Goal: Task Accomplishment & Management: Use online tool/utility

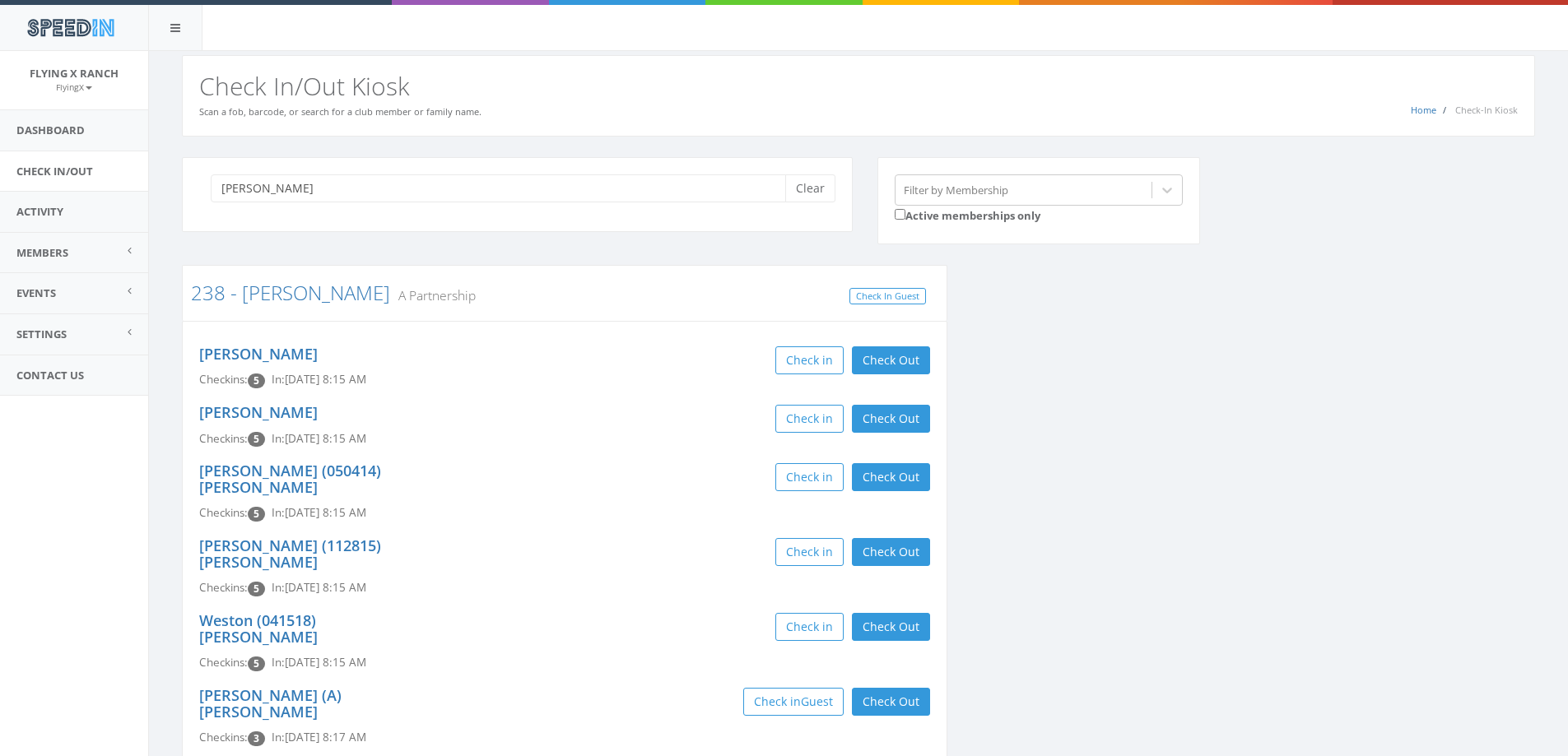
type input "musselm"
click at [887, 358] on button "Check Out" at bounding box center [891, 361] width 78 height 28
drag, startPoint x: 894, startPoint y: 421, endPoint x: 898, endPoint y: 447, distance: 26.3
click at [894, 424] on button "Check Out" at bounding box center [891, 418] width 78 height 28
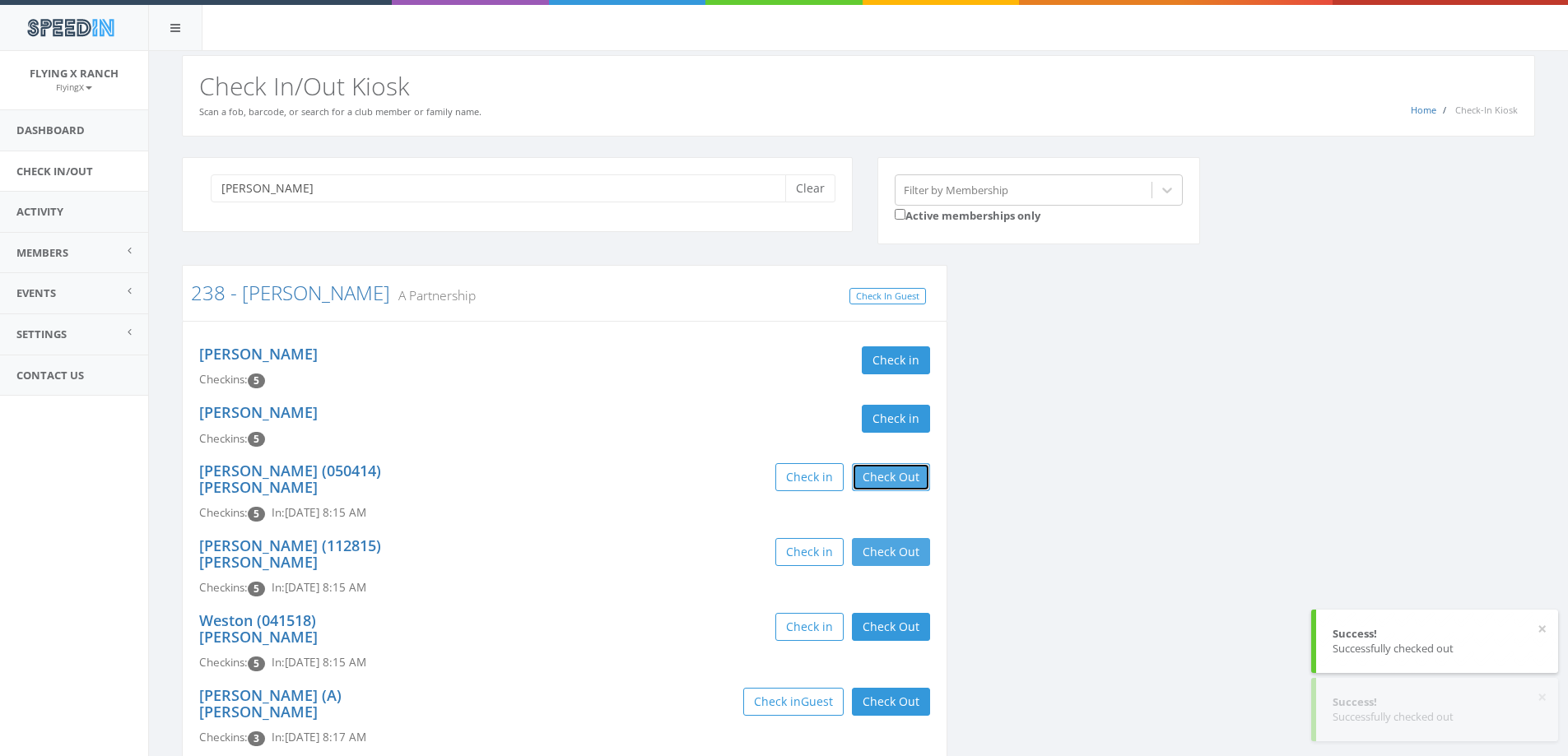
drag, startPoint x: 899, startPoint y: 473, endPoint x: 901, endPoint y: 523, distance: 50.0
click at [901, 485] on button "Check Out" at bounding box center [891, 477] width 78 height 28
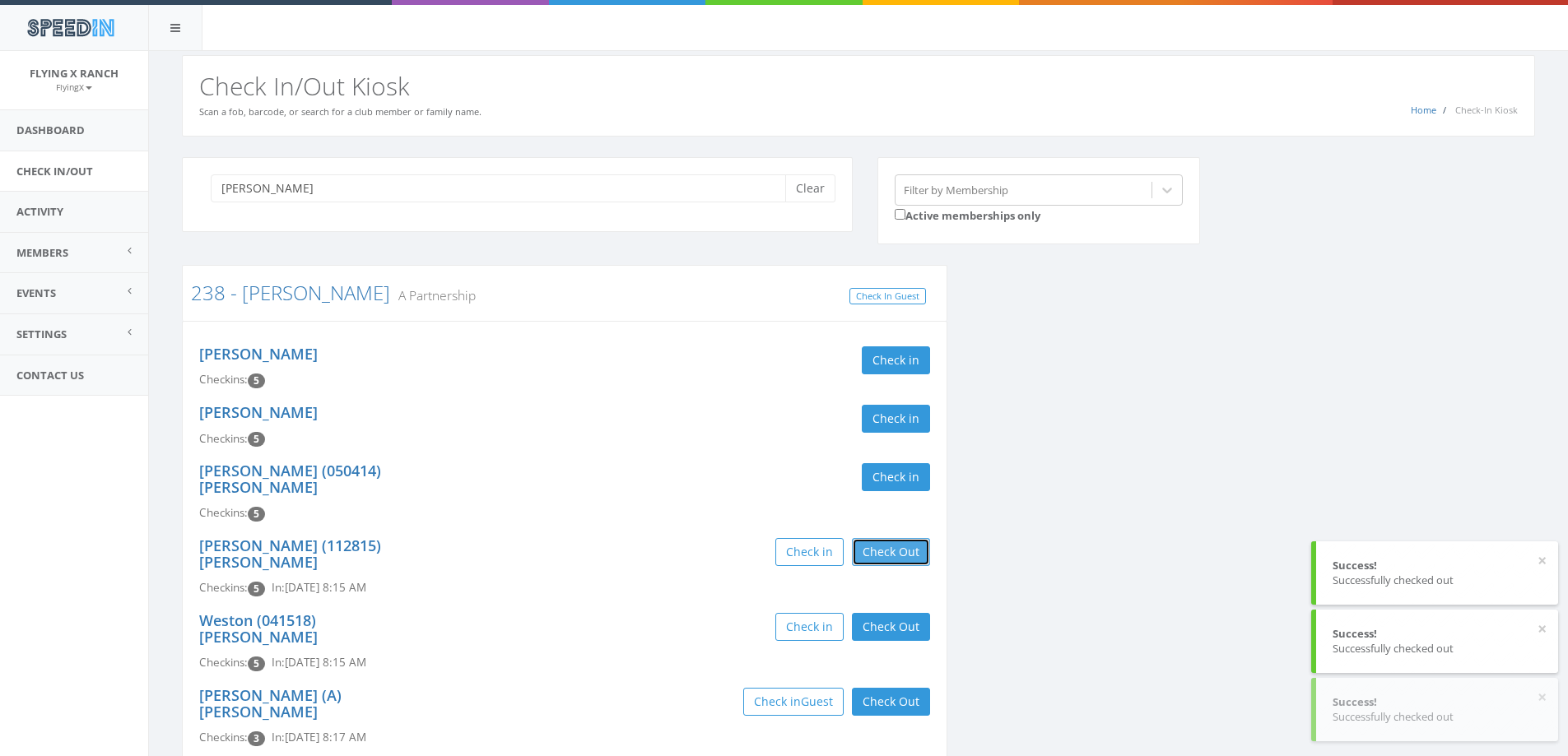
drag, startPoint x: 901, startPoint y: 529, endPoint x: 902, endPoint y: 548, distance: 19.0
click at [901, 538] on button "Check Out" at bounding box center [891, 552] width 78 height 28
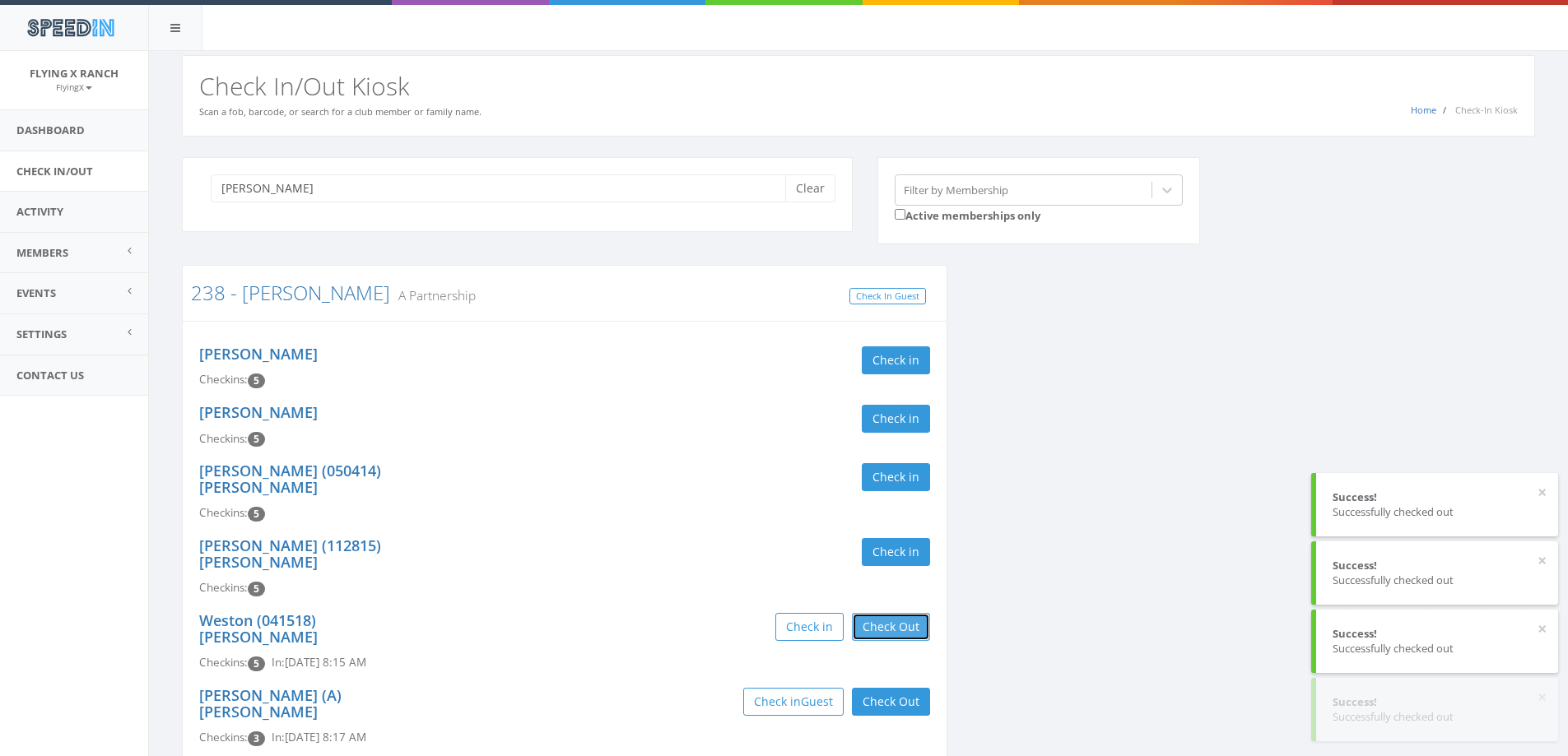
click at [902, 613] on button "Check Out" at bounding box center [891, 626] width 78 height 28
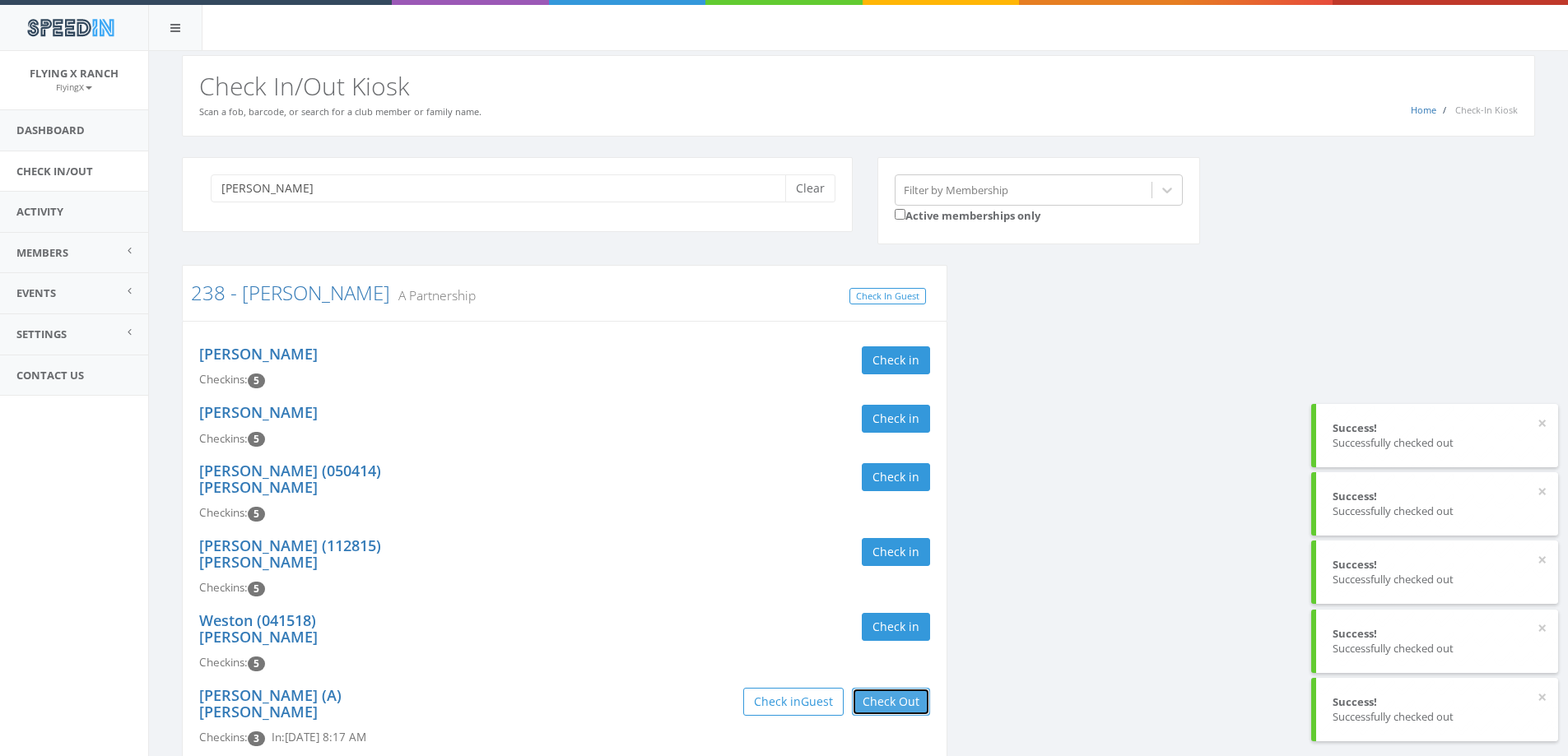
drag, startPoint x: 889, startPoint y: 649, endPoint x: 871, endPoint y: 625, distance: 30.0
click at [890, 688] on button "Check Out" at bounding box center [891, 702] width 78 height 28
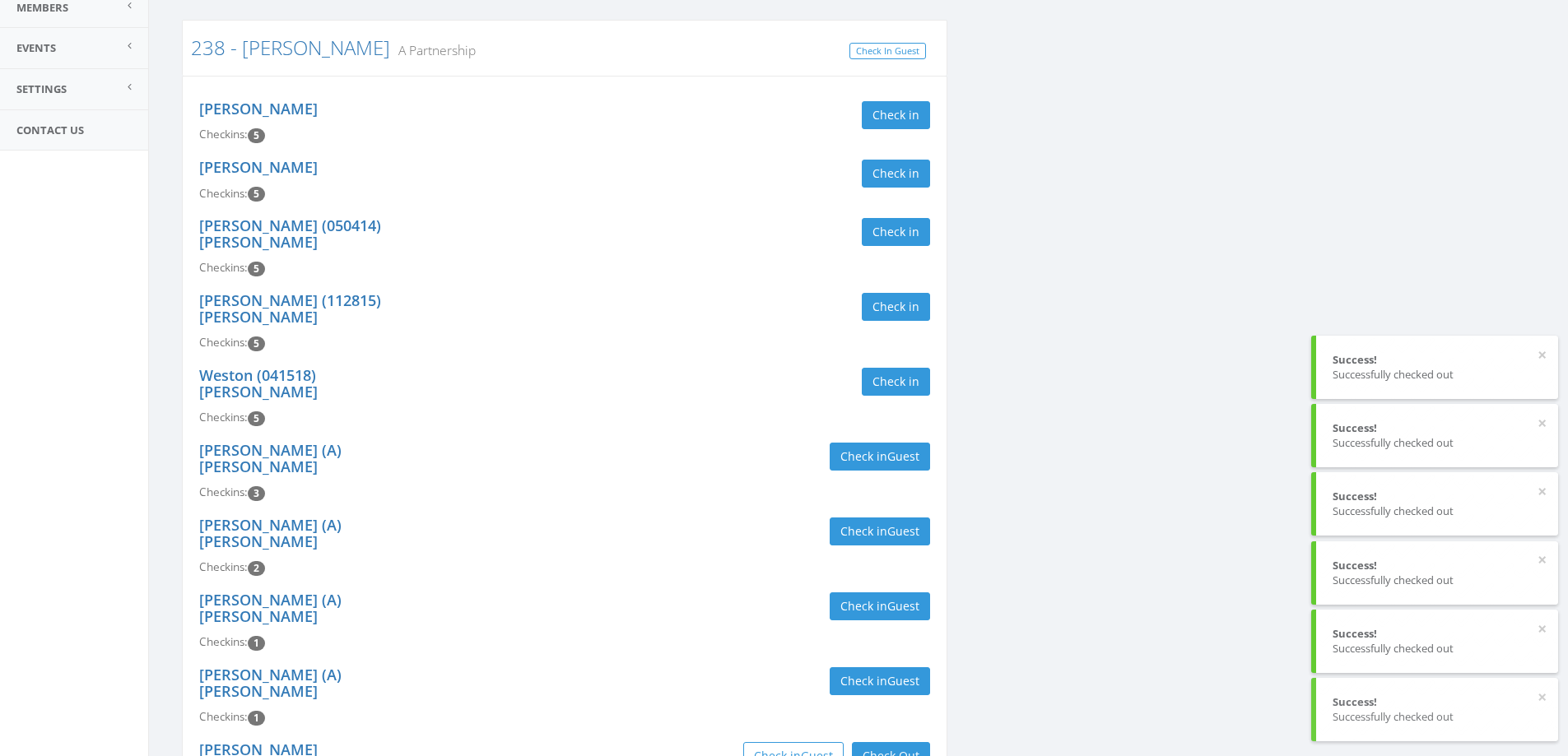
scroll to position [258, 0]
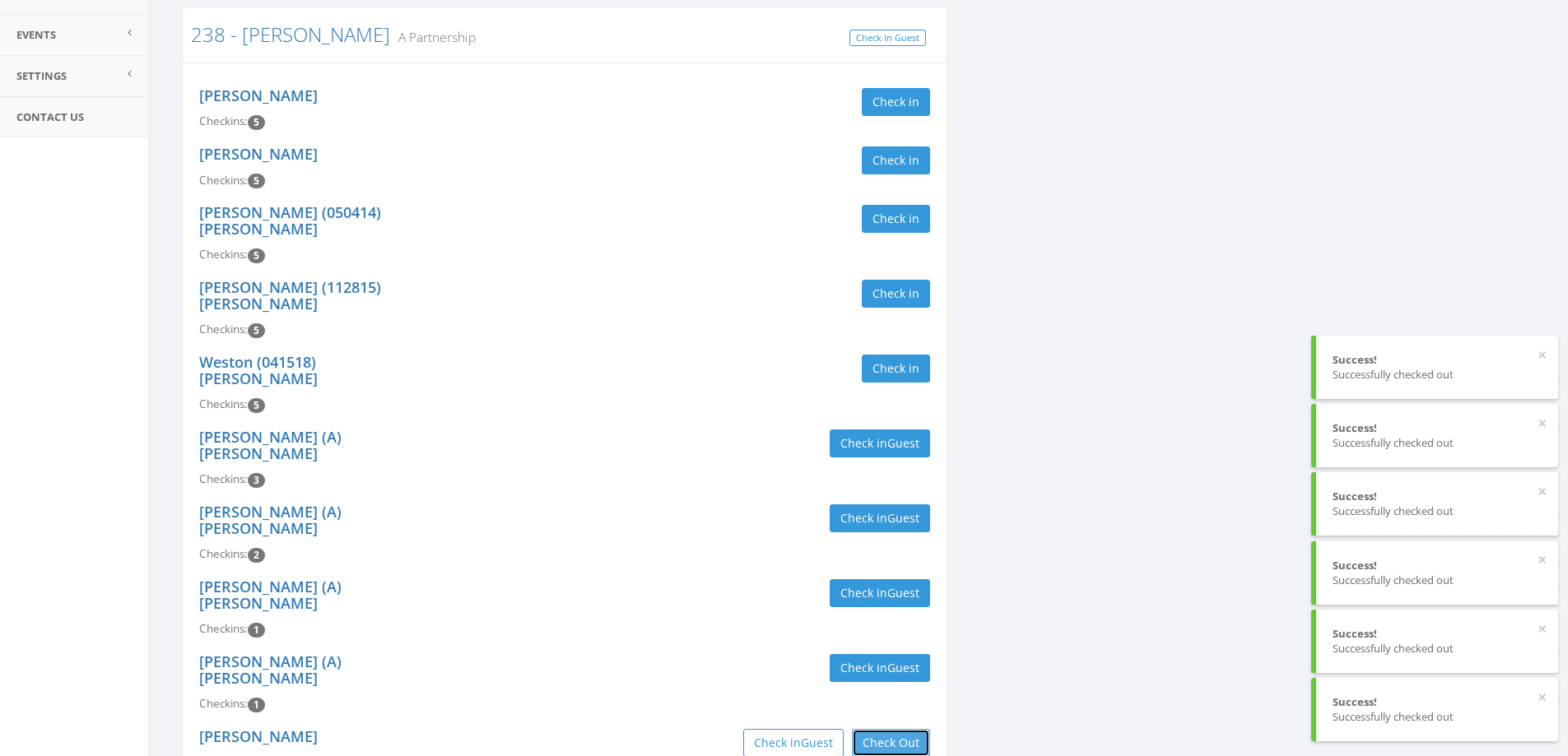
drag, startPoint x: 903, startPoint y: 620, endPoint x: 767, endPoint y: 536, distance: 159.8
click at [902, 729] on button "Check Out" at bounding box center [891, 743] width 78 height 28
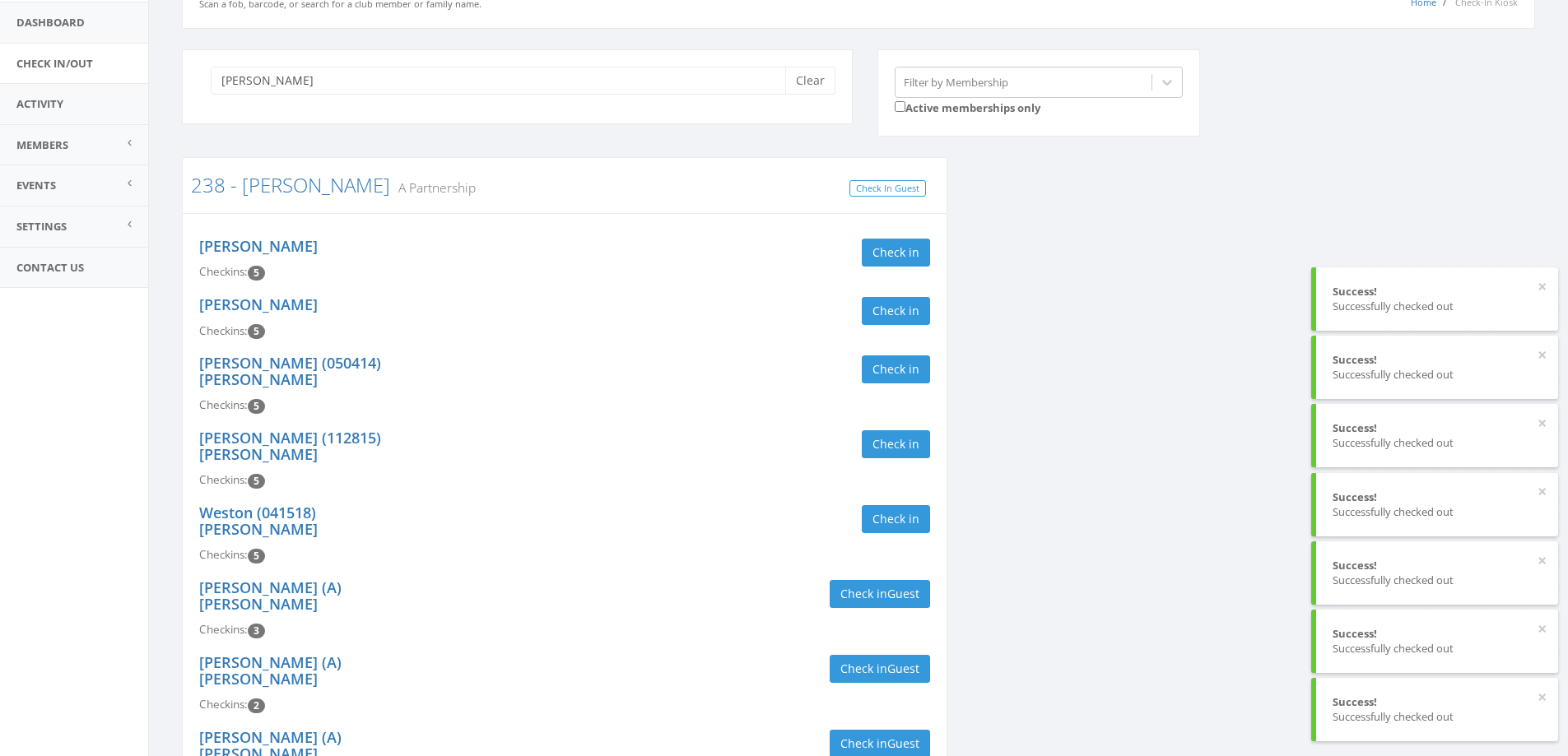
scroll to position [0, 0]
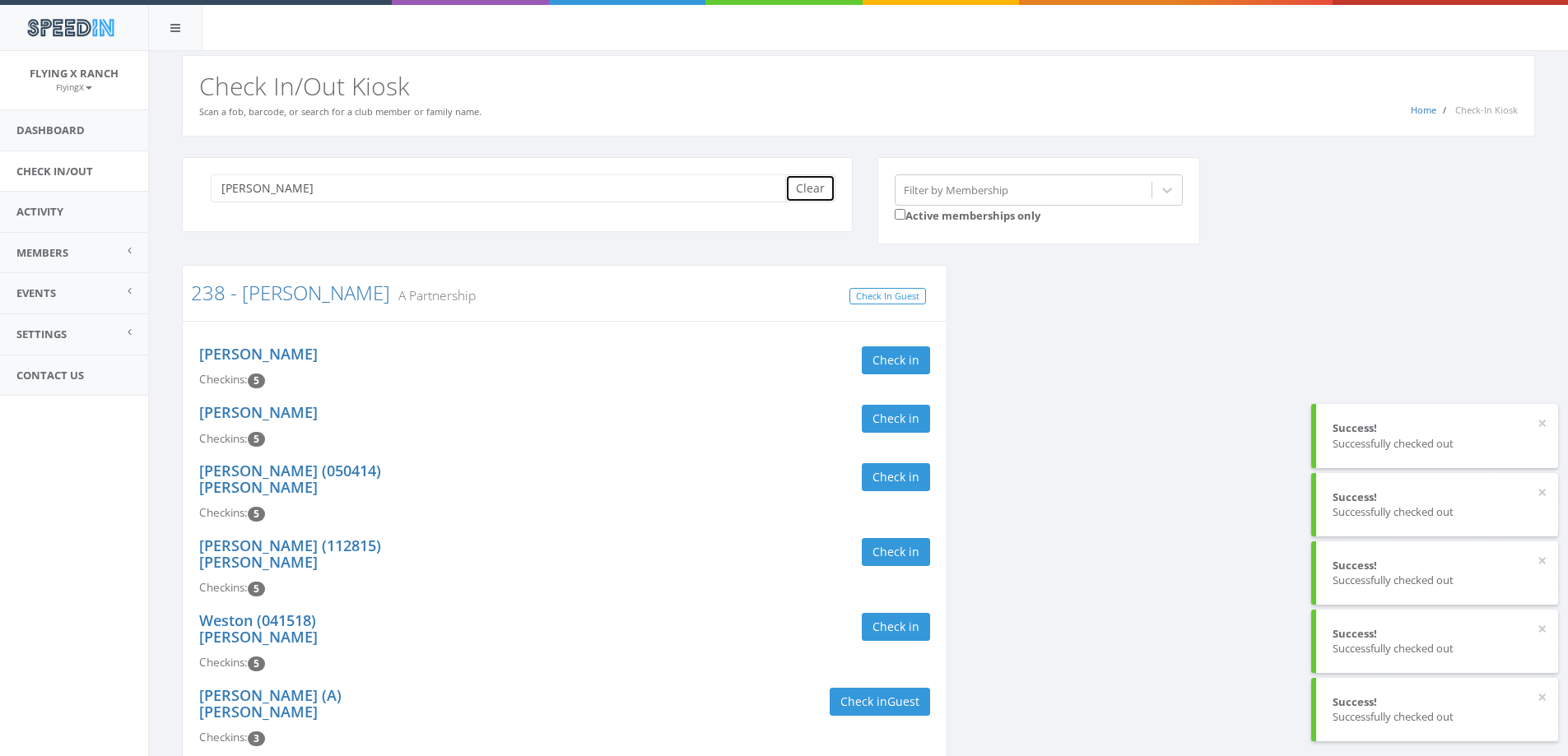
click at [806, 188] on button "Clear" at bounding box center [810, 189] width 51 height 28
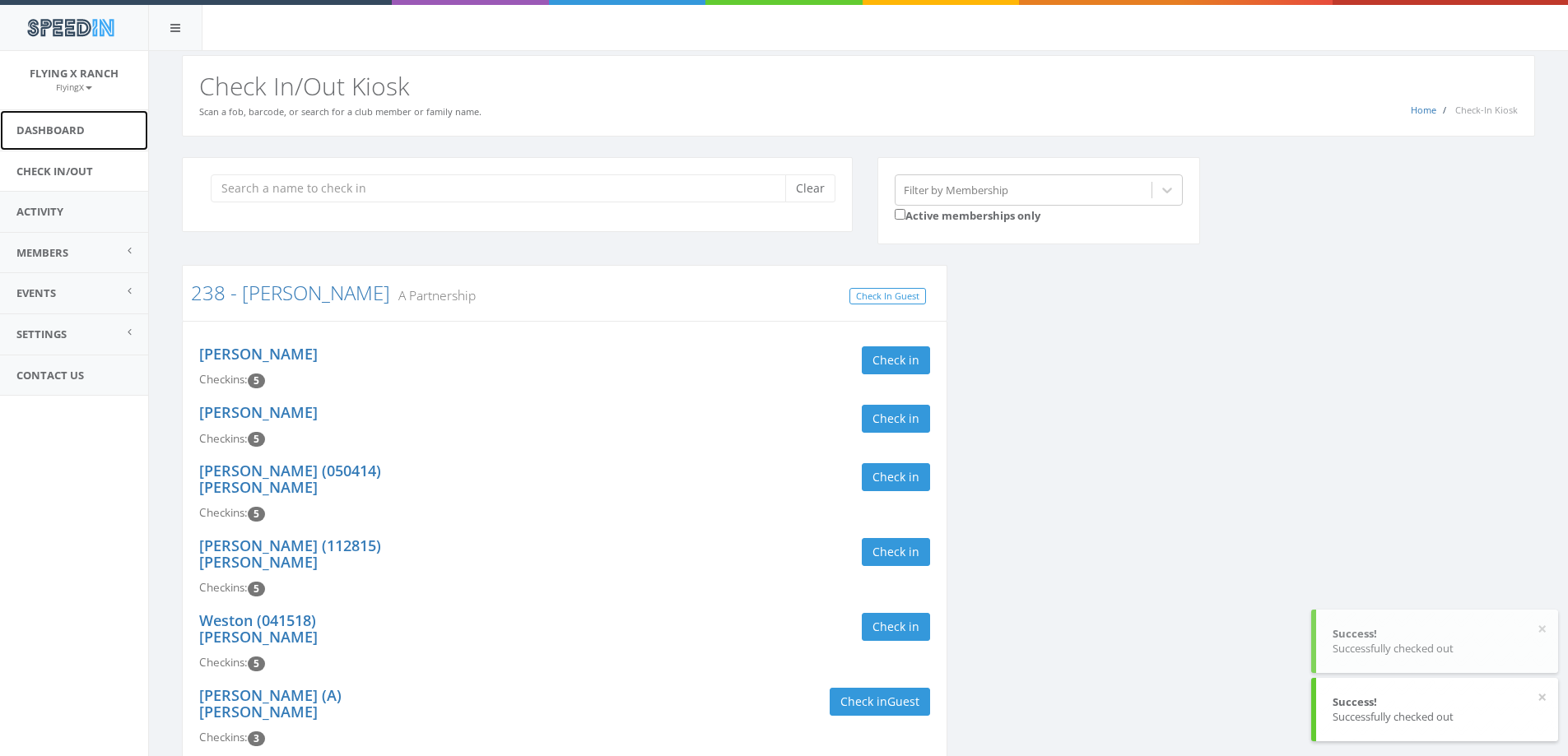
click at [43, 123] on link "Dashboard" at bounding box center [74, 131] width 148 height 40
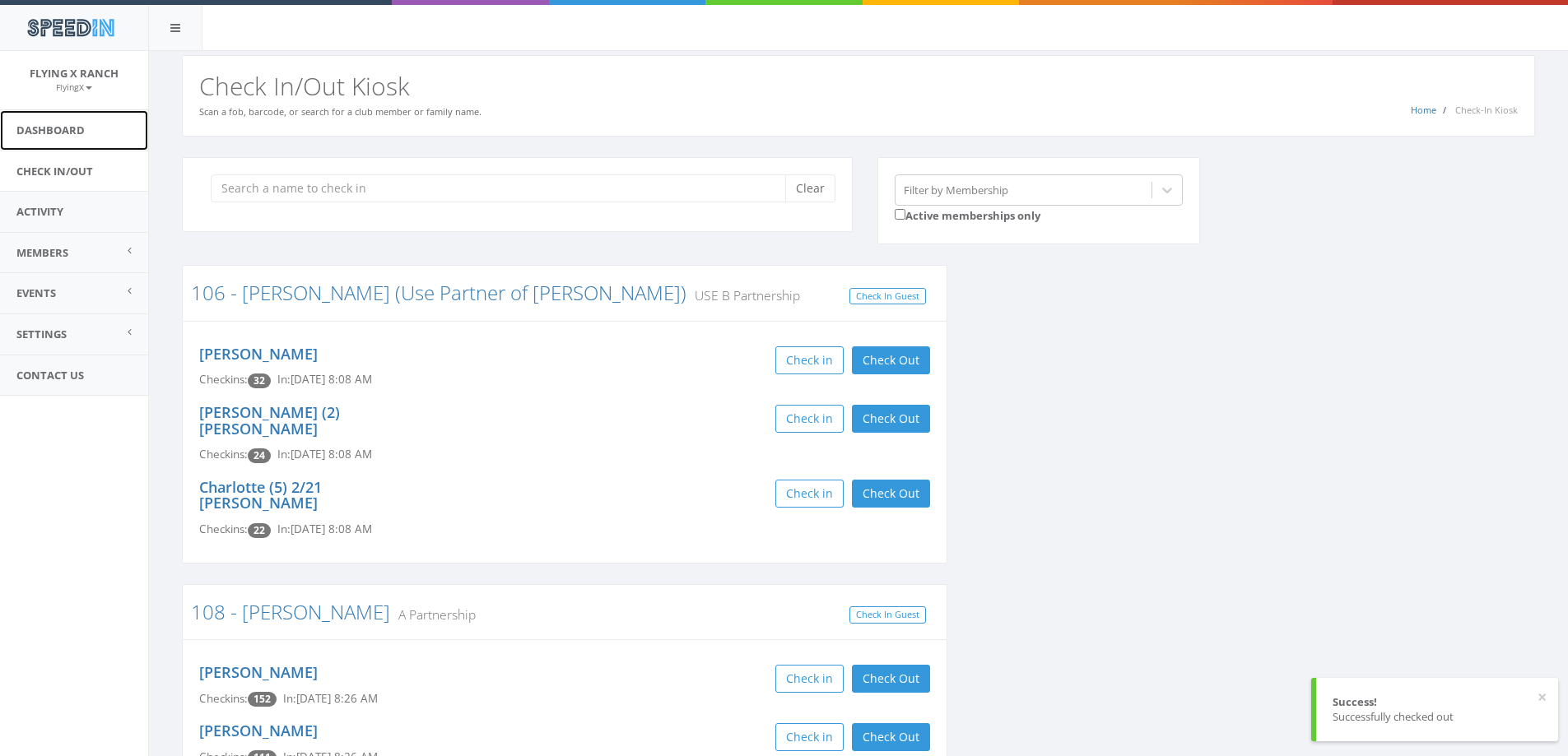
click at [43, 129] on link "Dashboard" at bounding box center [74, 131] width 148 height 40
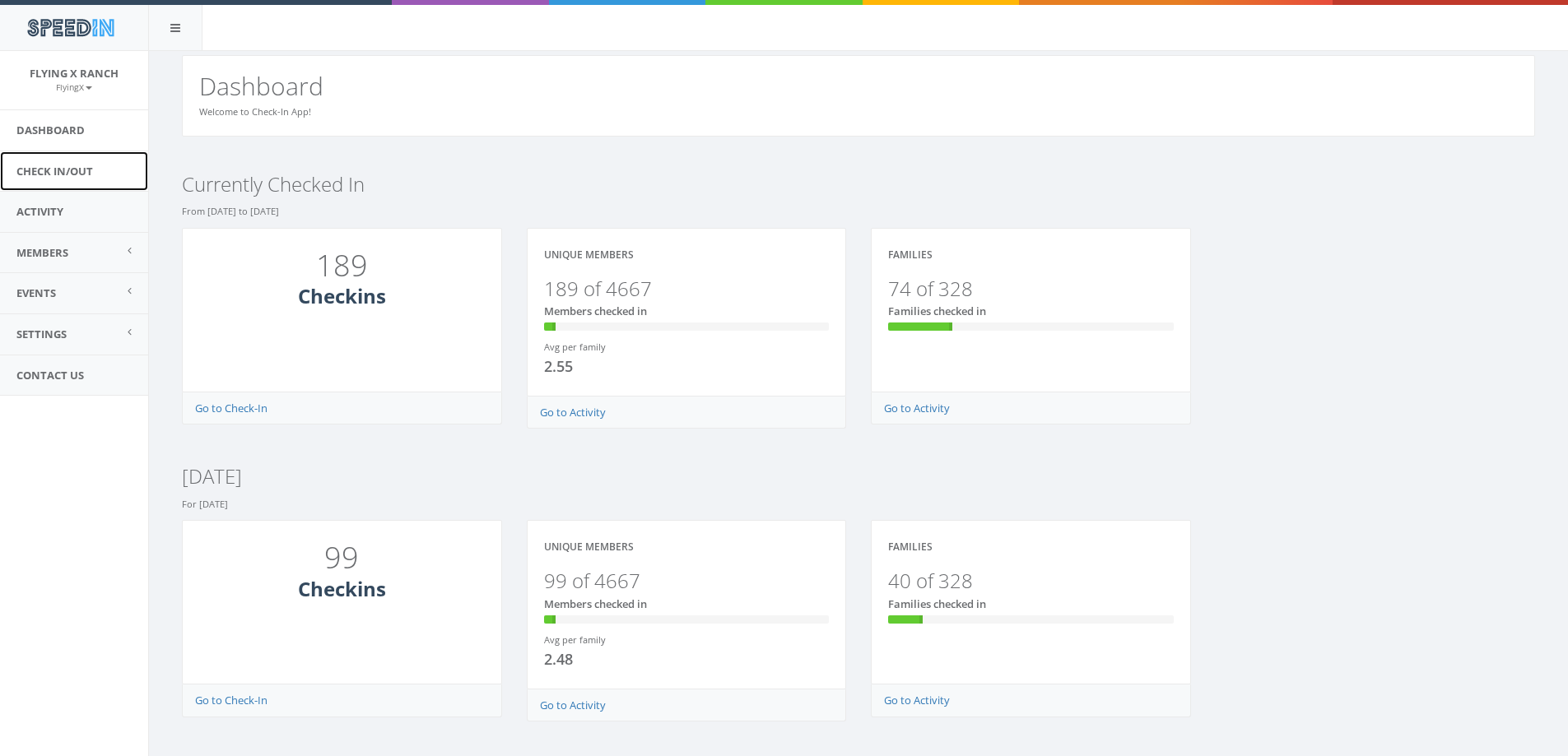
click at [63, 168] on link "Check In/Out" at bounding box center [74, 172] width 148 height 40
